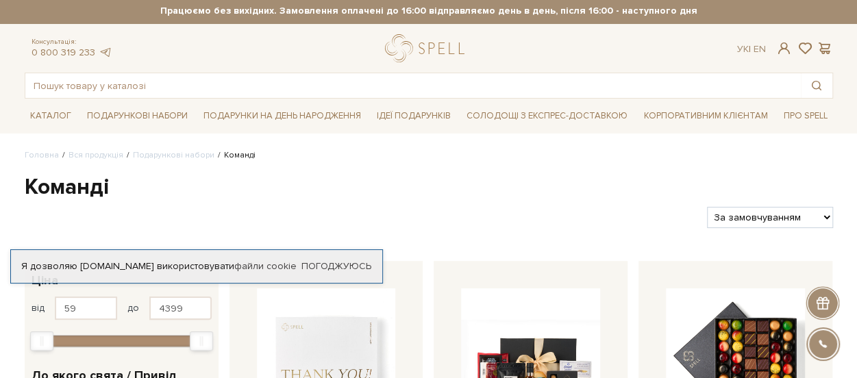
scroll to position [1, 0]
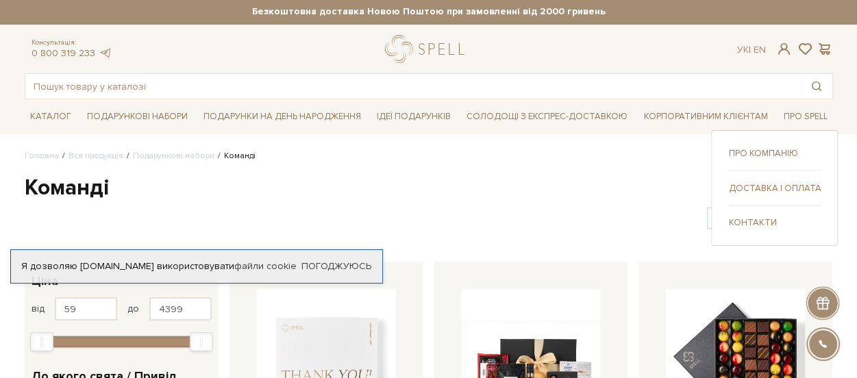
click at [781, 156] on link "Про компанію" at bounding box center [774, 153] width 93 height 12
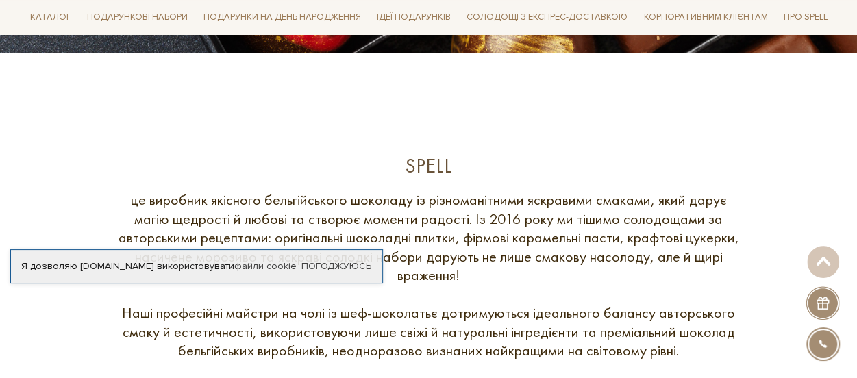
scroll to position [497, 0]
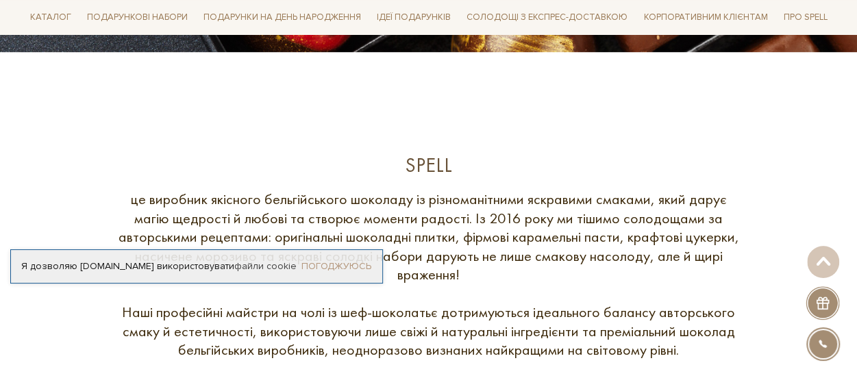
click at [354, 262] on link "Погоджуюсь" at bounding box center [336, 266] width 70 height 12
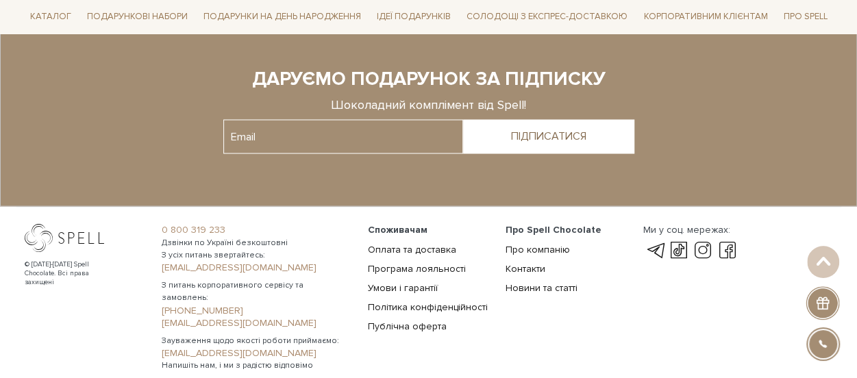
scroll to position [1196, 0]
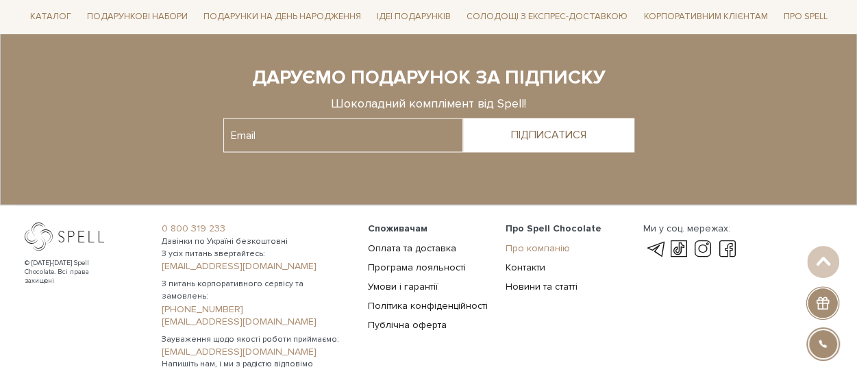
click at [532, 245] on link "Про компанію" at bounding box center [538, 248] width 64 height 12
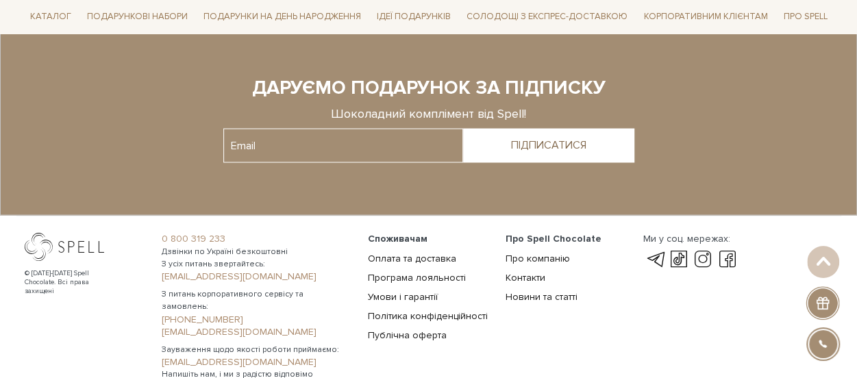
scroll to position [1257, 0]
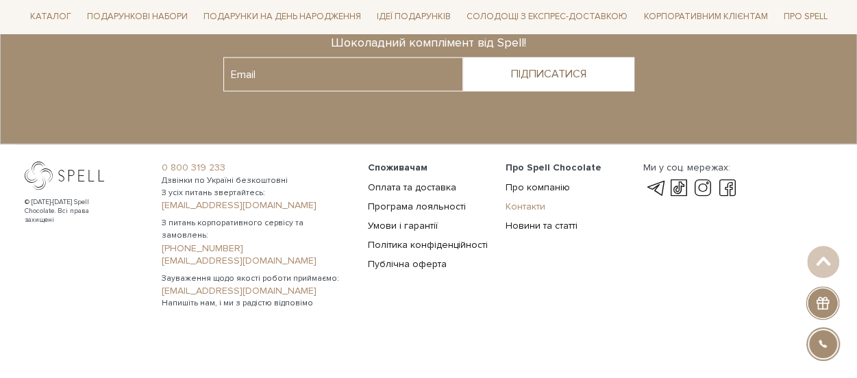
click at [524, 205] on link "Контакти" at bounding box center [526, 206] width 40 height 12
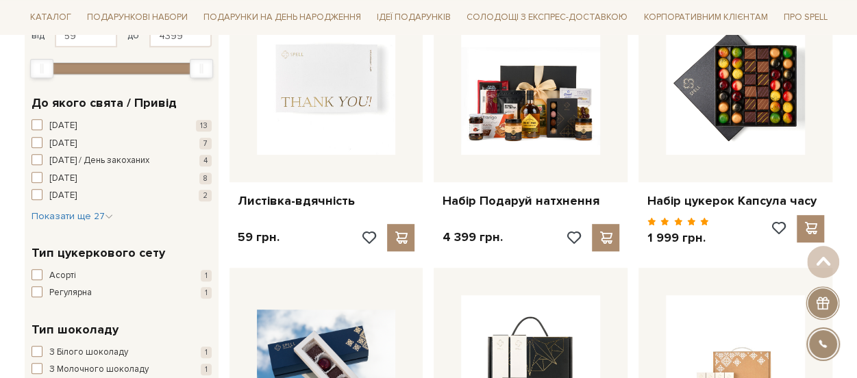
scroll to position [275, 0]
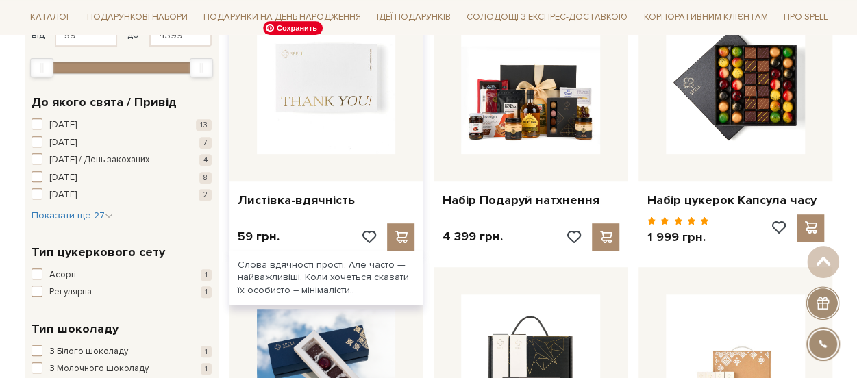
click at [335, 130] on img at bounding box center [326, 84] width 139 height 139
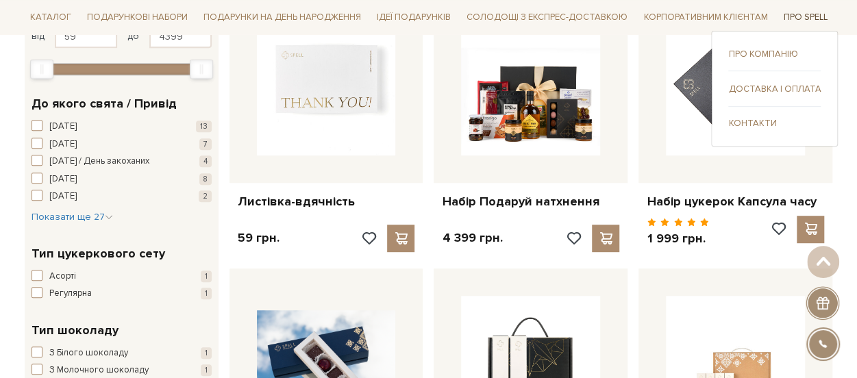
click at [799, 16] on link "Про Spell" at bounding box center [805, 17] width 55 height 21
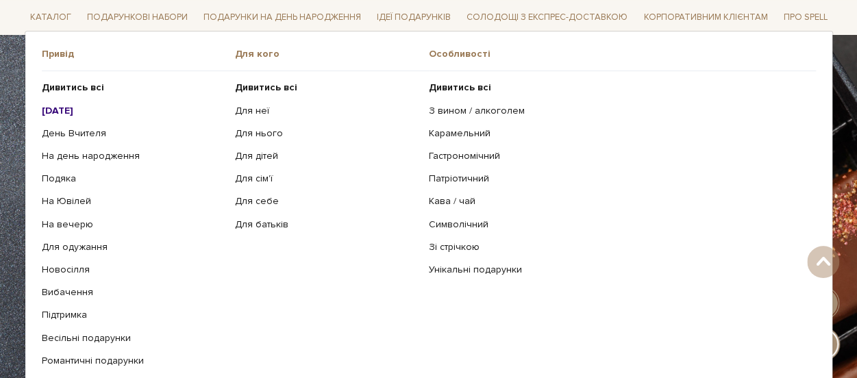
scroll to position [123, 0]
click at [82, 131] on link "День Вчителя" at bounding box center [134, 133] width 184 height 12
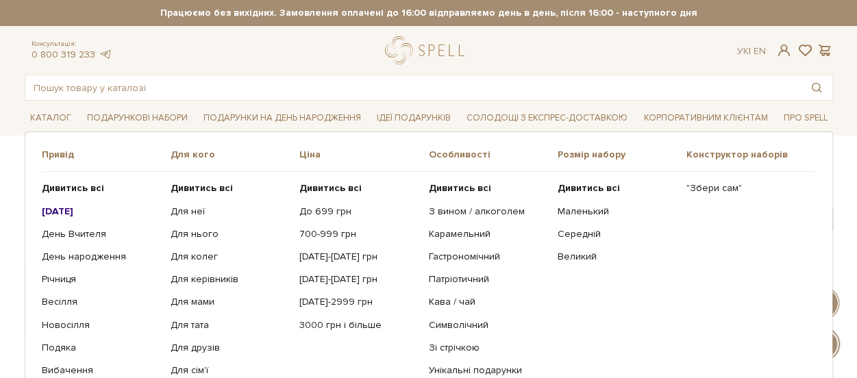
click at [82, 132] on div "Привід Дивитись всі" at bounding box center [429, 291] width 809 height 318
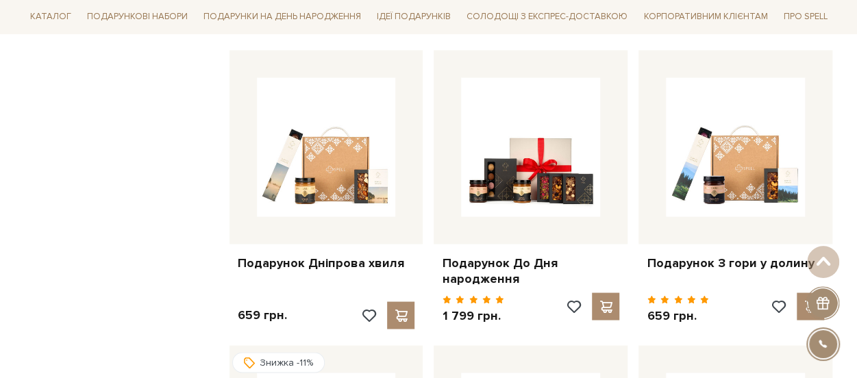
scroll to position [1083, 0]
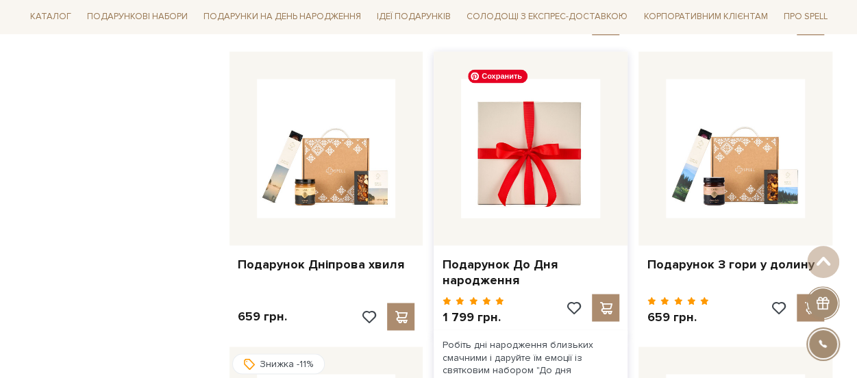
click at [556, 153] on img at bounding box center [530, 148] width 139 height 139
